Goal: Find specific page/section: Find specific page/section

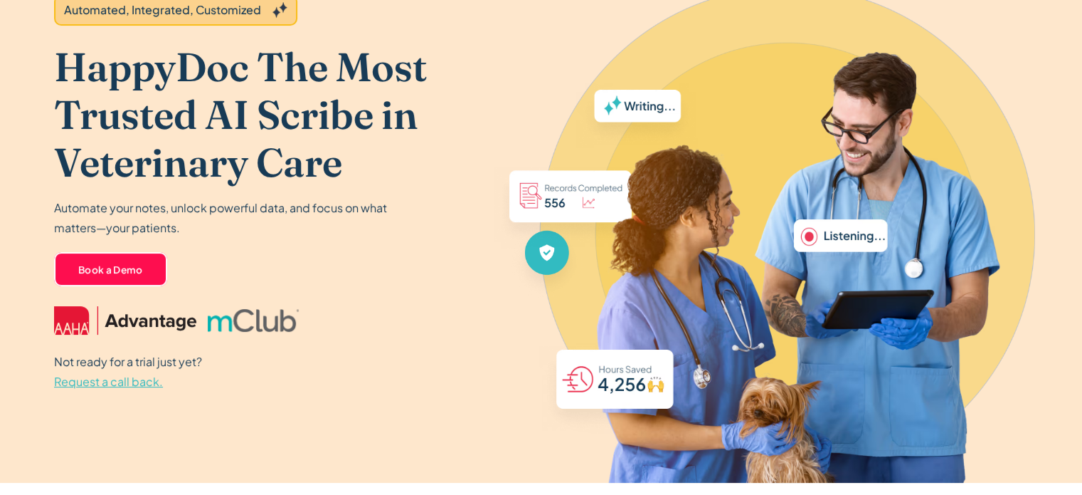
scroll to position [151, 0]
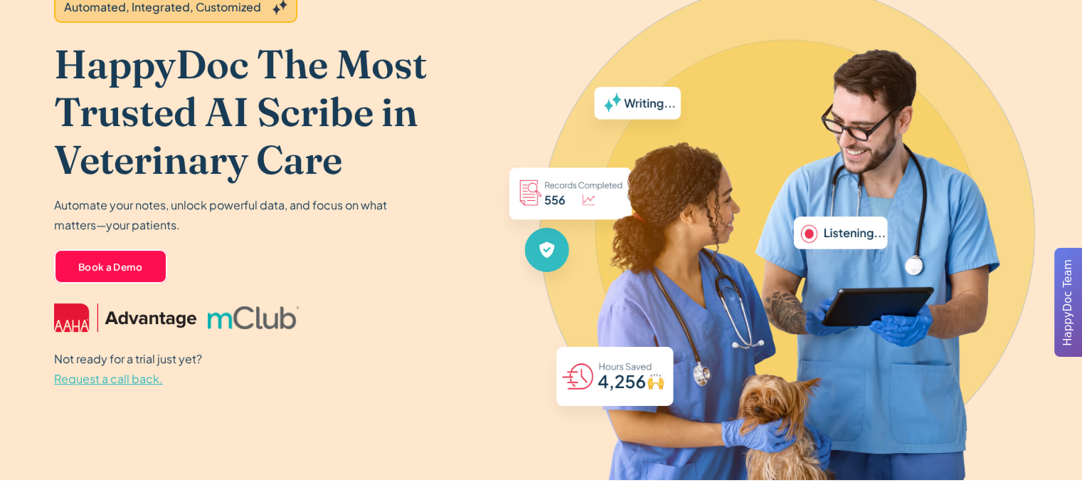
click at [117, 376] on span "Request a call back." at bounding box center [108, 378] width 109 height 15
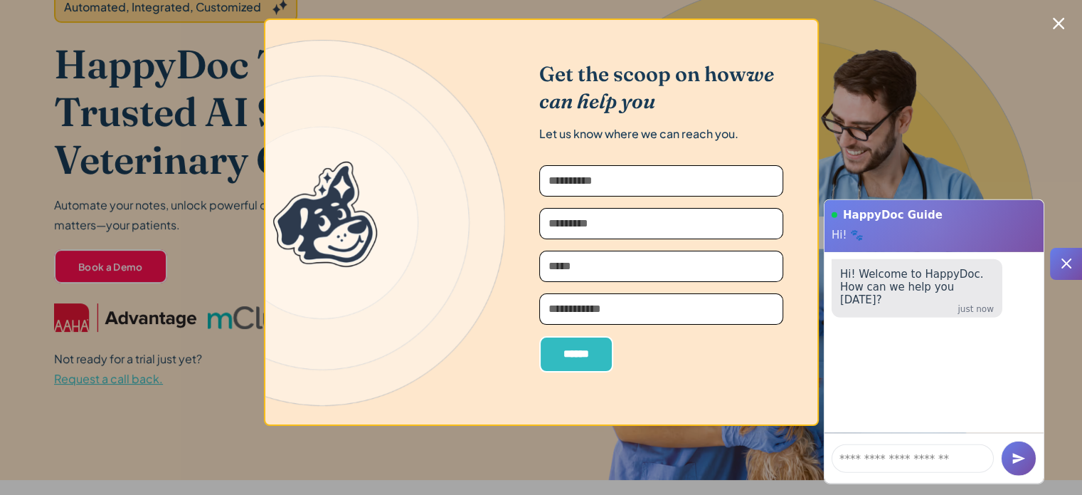
click at [1064, 21] on icon "Close modal" at bounding box center [1058, 23] width 11 height 11
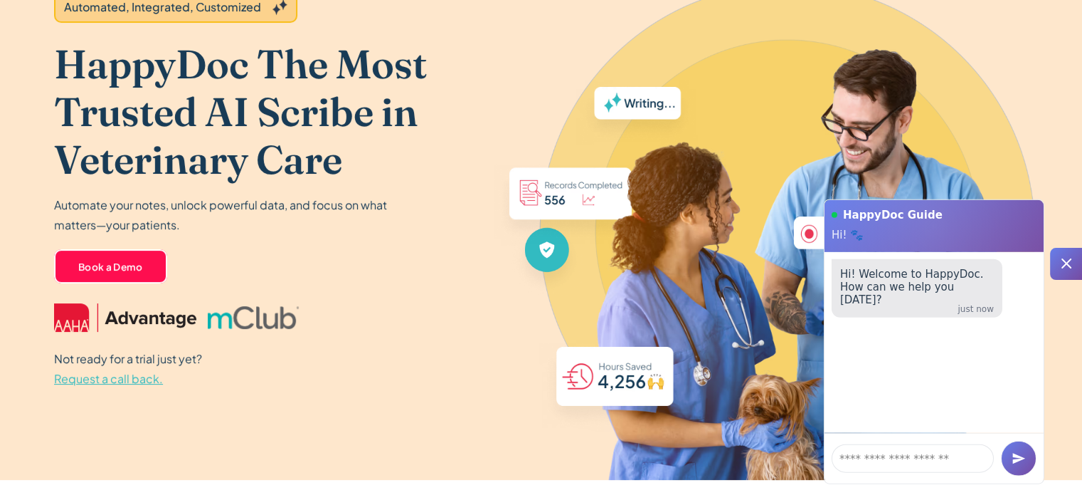
scroll to position [0, 0]
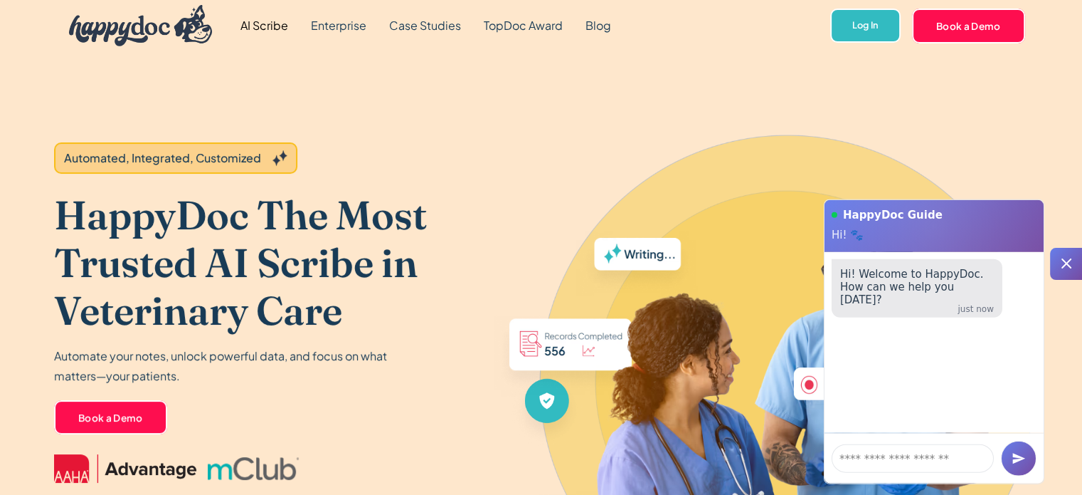
click at [152, 33] on img "home" at bounding box center [141, 25] width 144 height 41
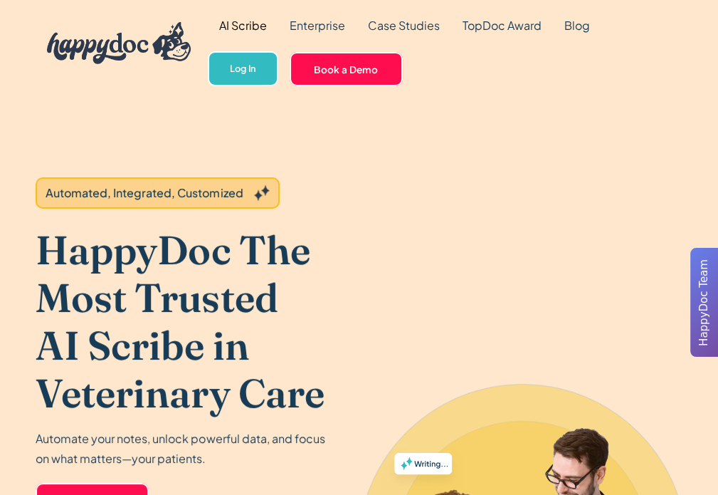
scroll to position [196, 0]
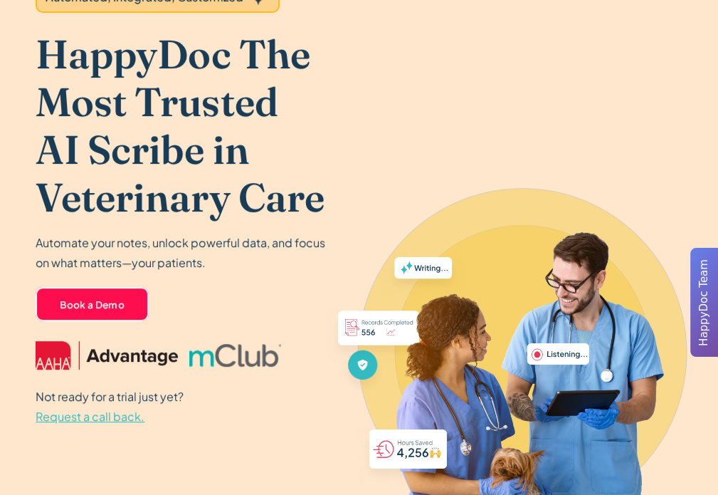
click at [93, 418] on span "Request a call back." at bounding box center [90, 416] width 109 height 15
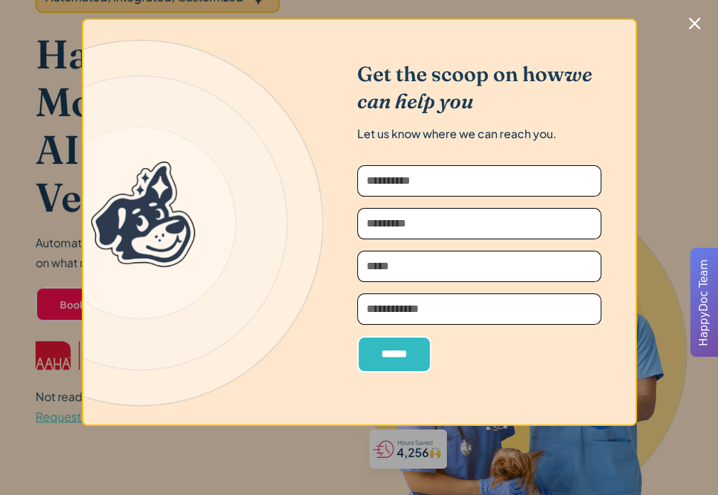
click at [694, 20] on icon "Close modal" at bounding box center [694, 23] width 11 height 11
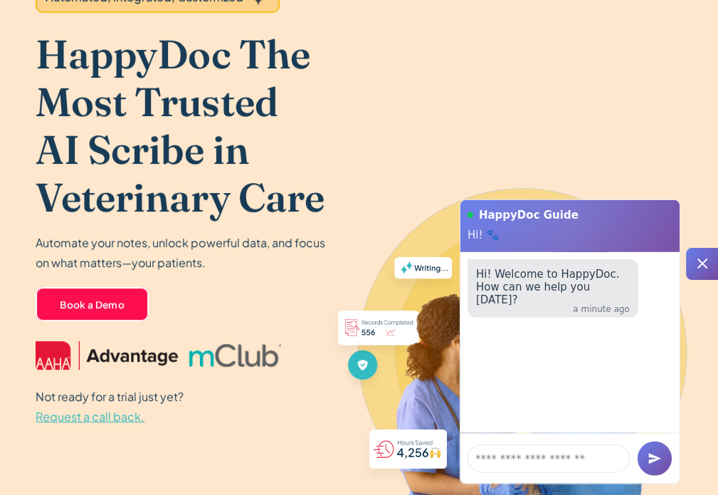
click at [694, 263] on icon at bounding box center [702, 263] width 17 height 17
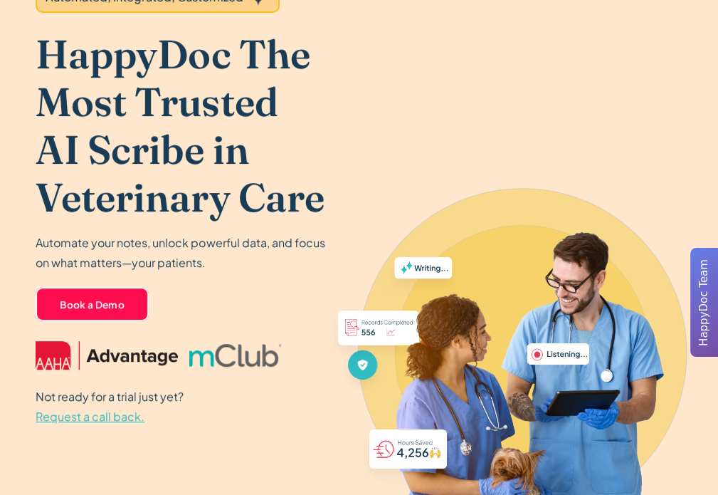
click at [120, 420] on span "Request a call back." at bounding box center [90, 416] width 109 height 15
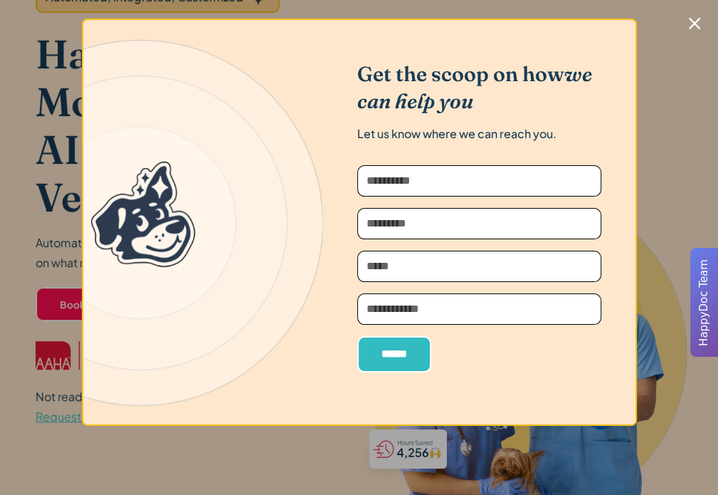
click at [691, 20] on icon "Close modal" at bounding box center [694, 23] width 11 height 11
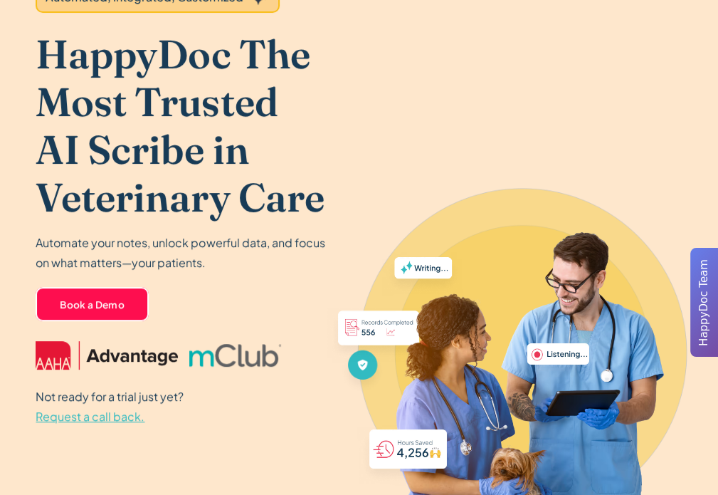
click at [120, 417] on span "Request a call back." at bounding box center [90, 416] width 109 height 15
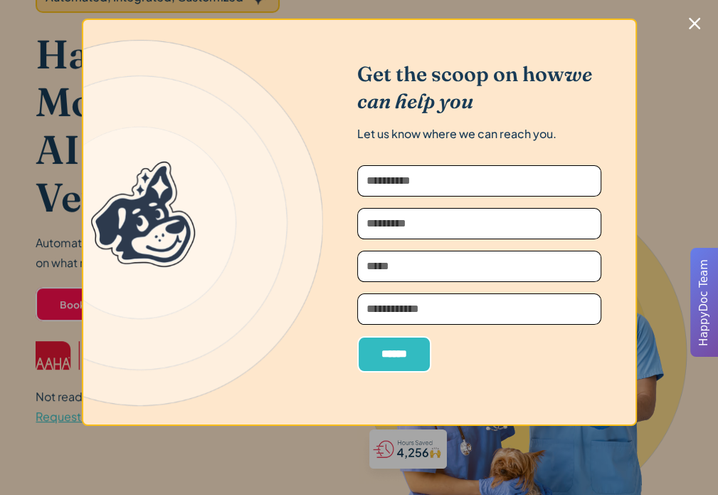
click at [690, 20] on icon "Close modal" at bounding box center [694, 23] width 11 height 11
